Goal: Answer question/provide support: Share knowledge or assist other users

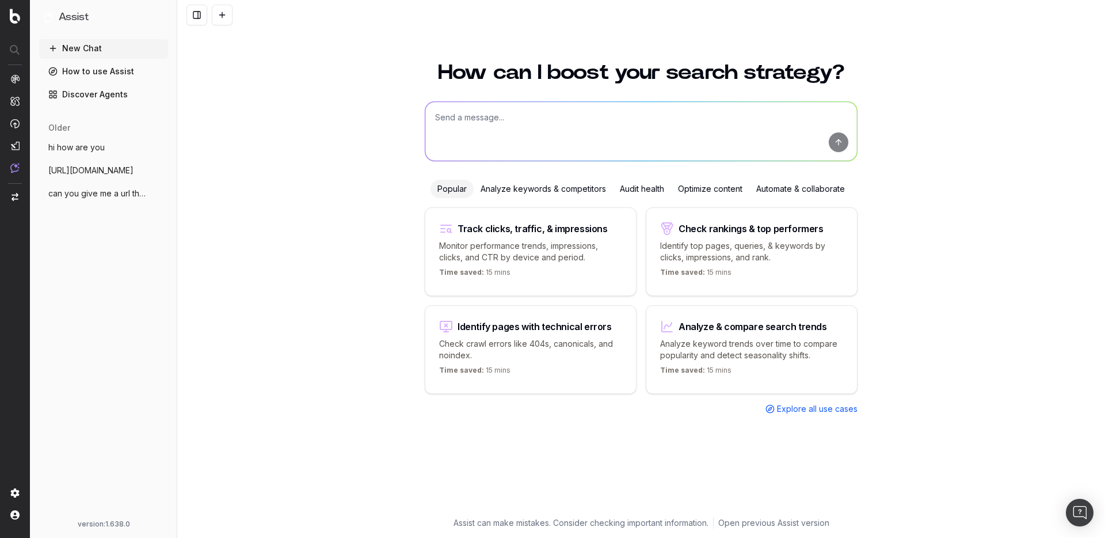
click at [70, 145] on span "hi how are you" at bounding box center [76, 148] width 56 height 12
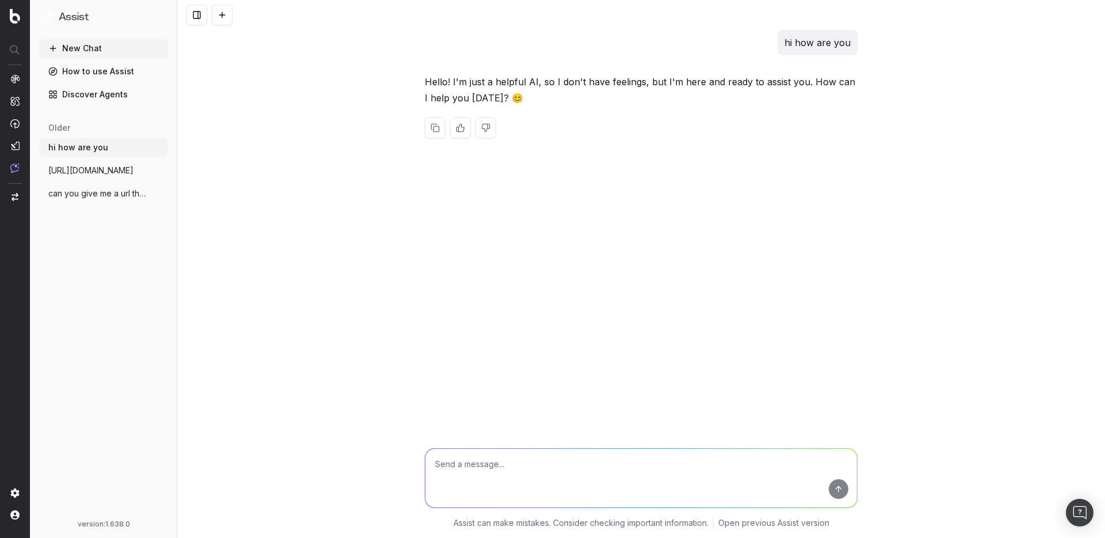
click at [48, 173] on span "[URL][DOMAIN_NAME]" at bounding box center [90, 171] width 85 height 12
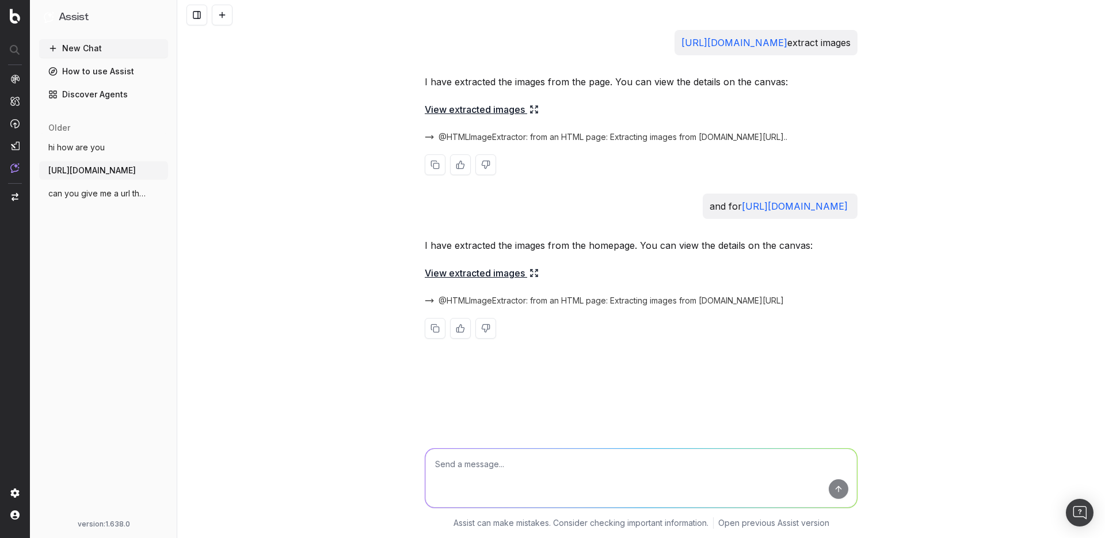
click at [435, 108] on link "View extracted images" at bounding box center [482, 109] width 114 height 16
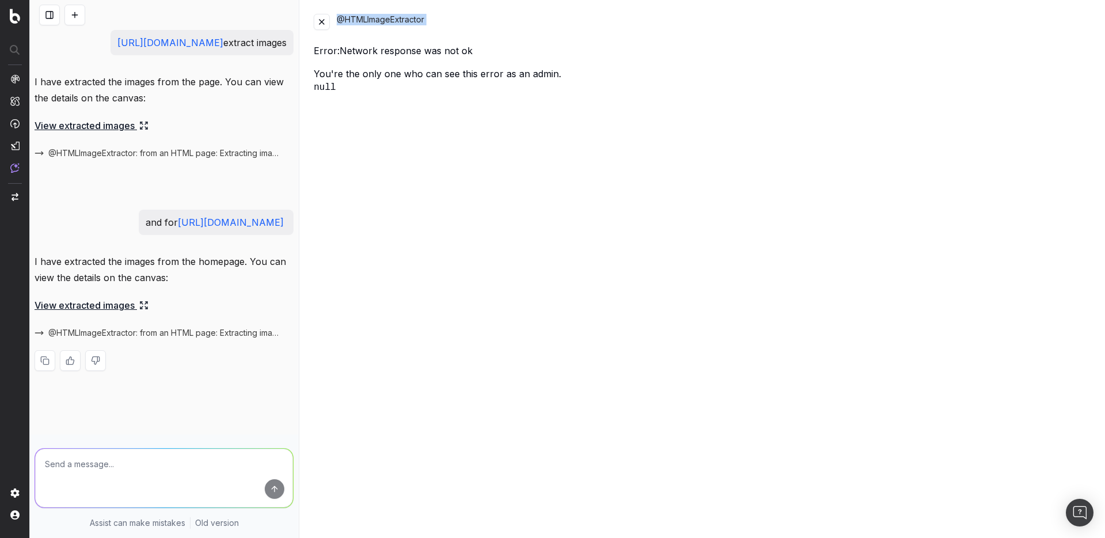
drag, startPoint x: 360, startPoint y: 41, endPoint x: 334, endPoint y: -3, distance: 51.3
click at [334, 0] on html "Assist New Chat How to use Assist Discover Agents older hi how are you More [UR…" at bounding box center [552, 269] width 1105 height 538
